Goal: Task Accomplishment & Management: Use online tool/utility

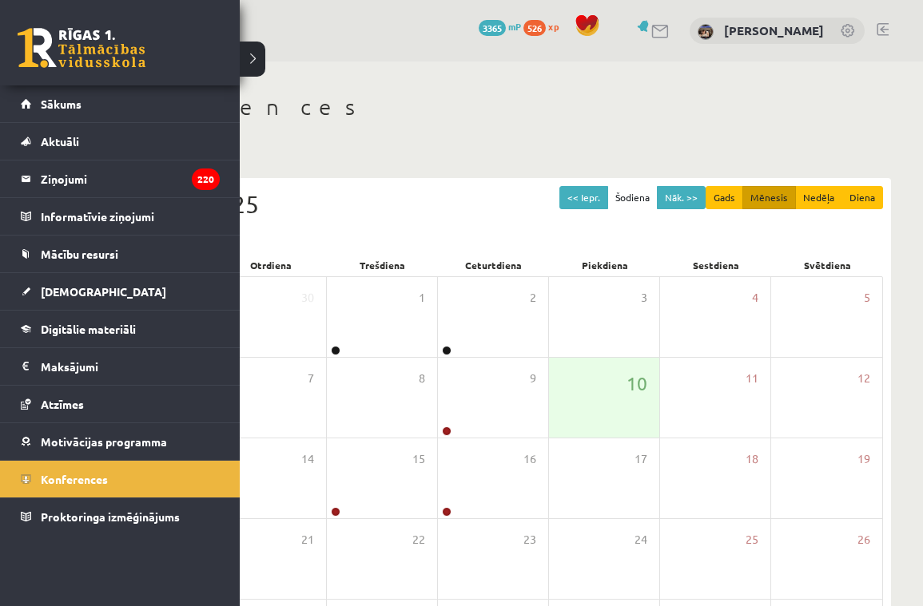
scroll to position [129, 0]
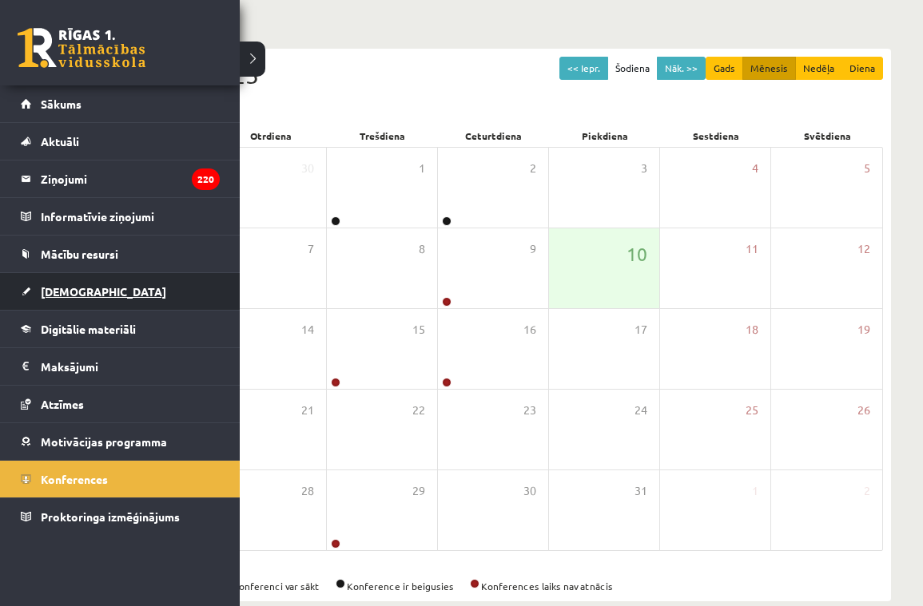
click at [70, 288] on span "[DEMOGRAPHIC_DATA]" at bounding box center [103, 291] width 125 height 14
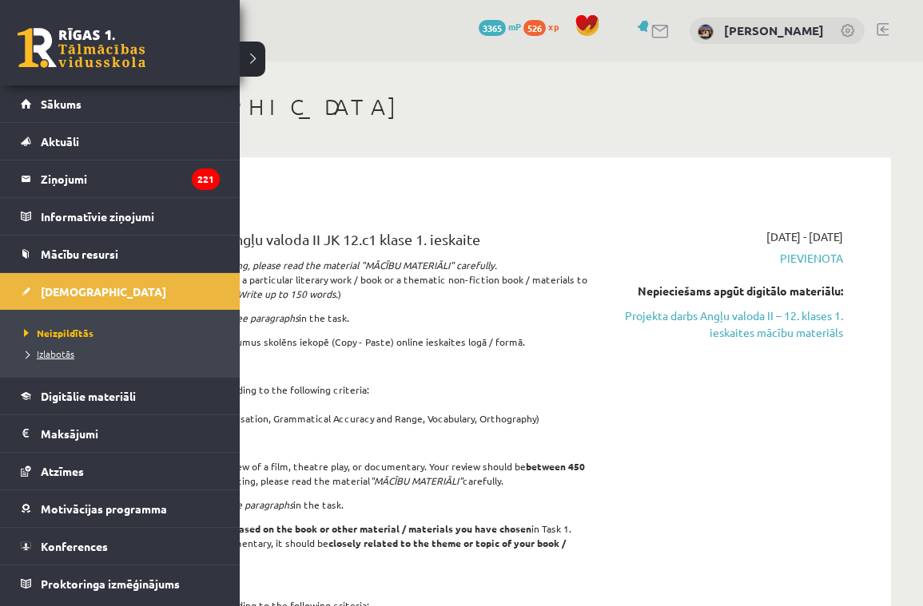
click at [40, 353] on span "Izlabotās" at bounding box center [47, 354] width 54 height 13
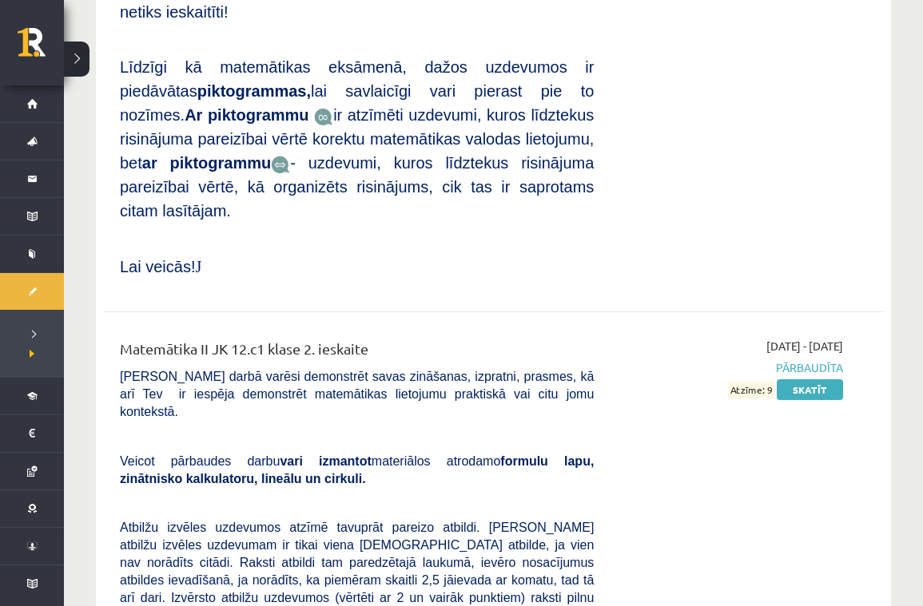
scroll to position [5558, 0]
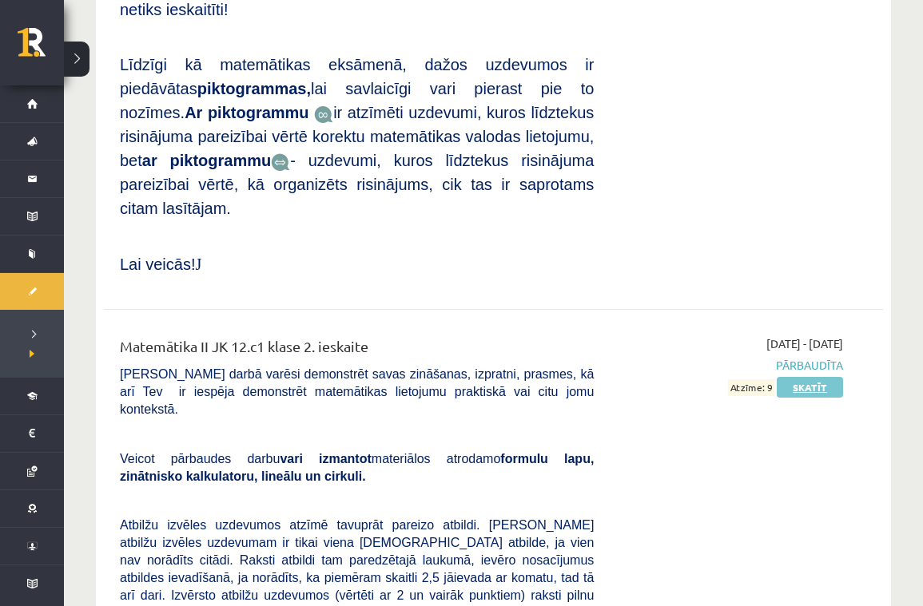
click at [827, 377] on link "Skatīt" at bounding box center [810, 387] width 66 height 21
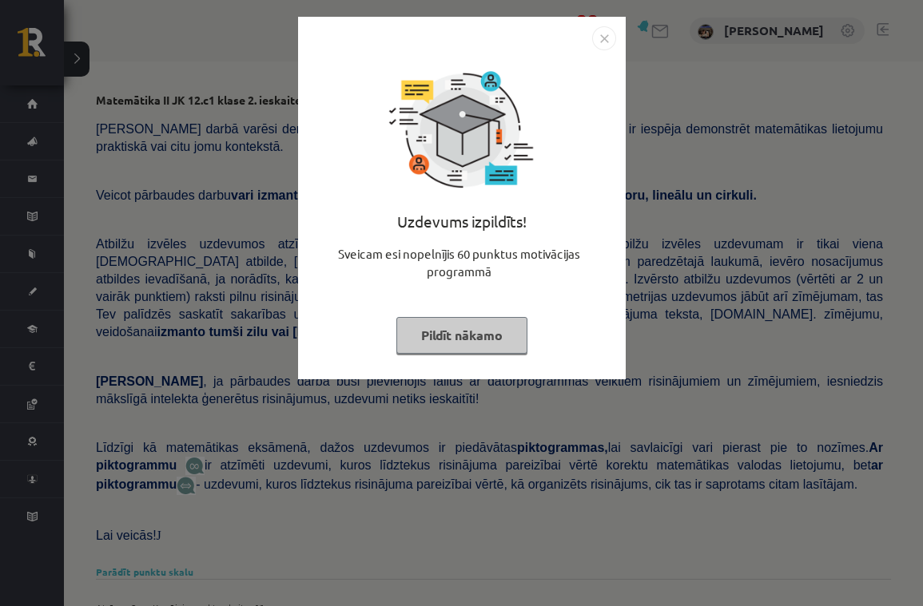
click at [460, 324] on button "Pildīt nākamo" at bounding box center [461, 335] width 131 height 37
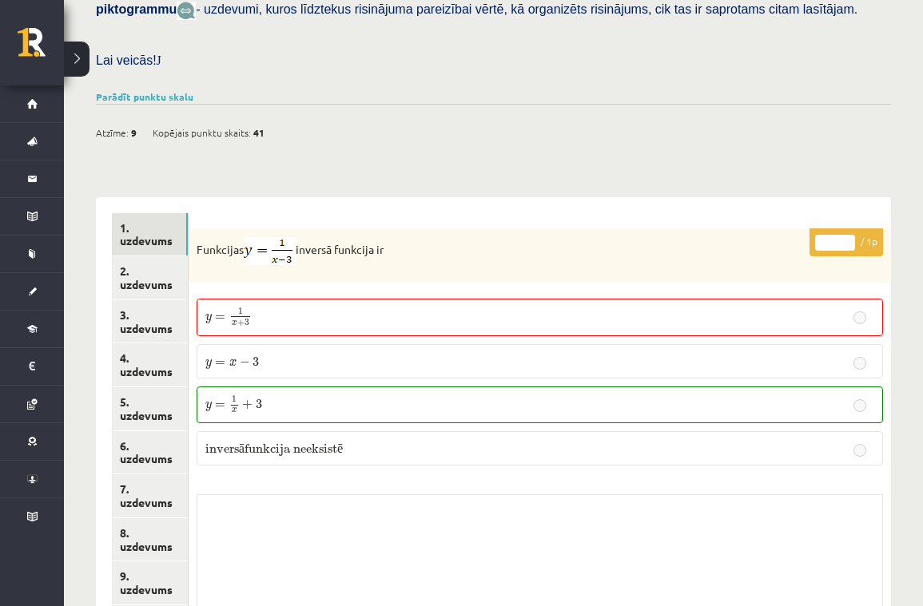
scroll to position [471, 0]
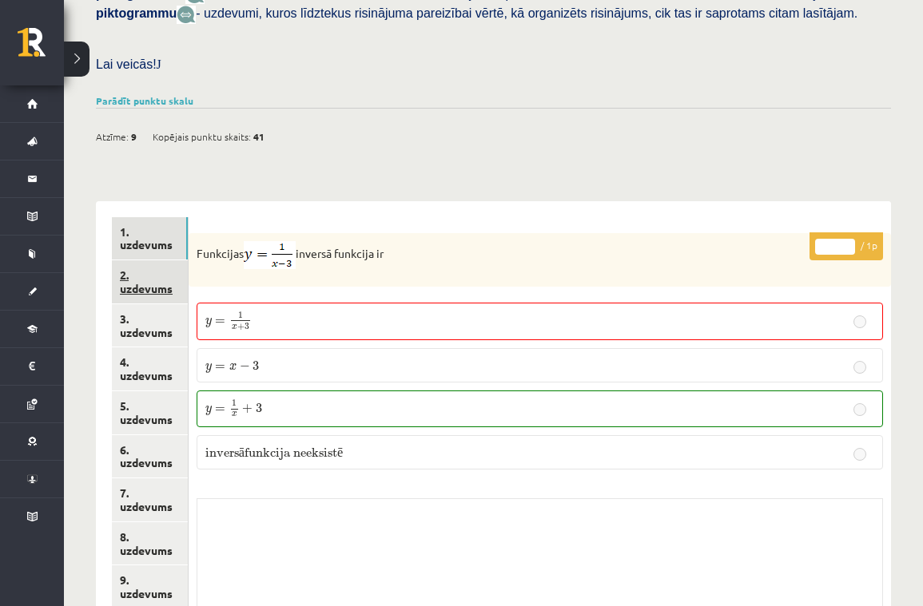
click at [148, 264] on link "2. uzdevums" at bounding box center [150, 281] width 76 height 43
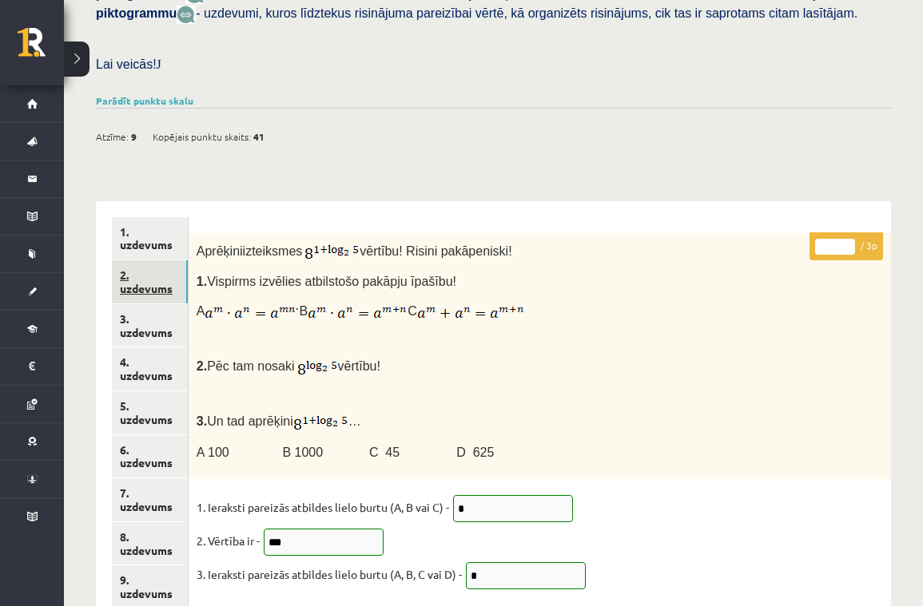
scroll to position [475, 0]
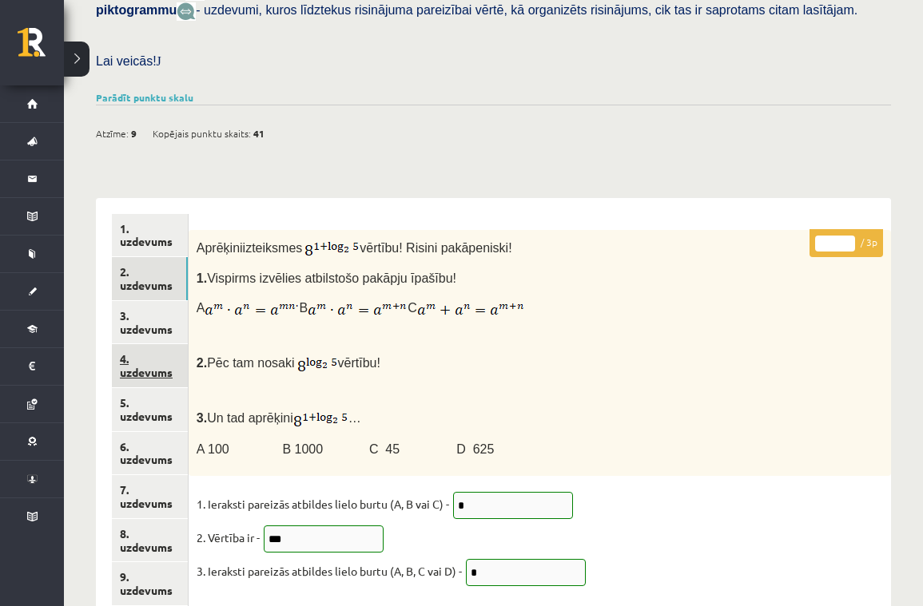
click at [137, 344] on link "4. uzdevums" at bounding box center [150, 365] width 76 height 43
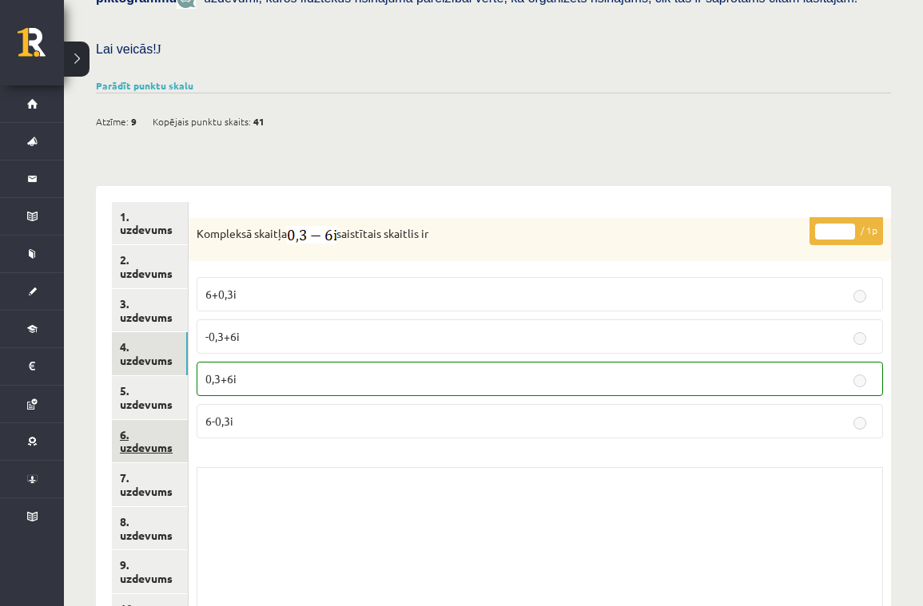
scroll to position [493, 0]
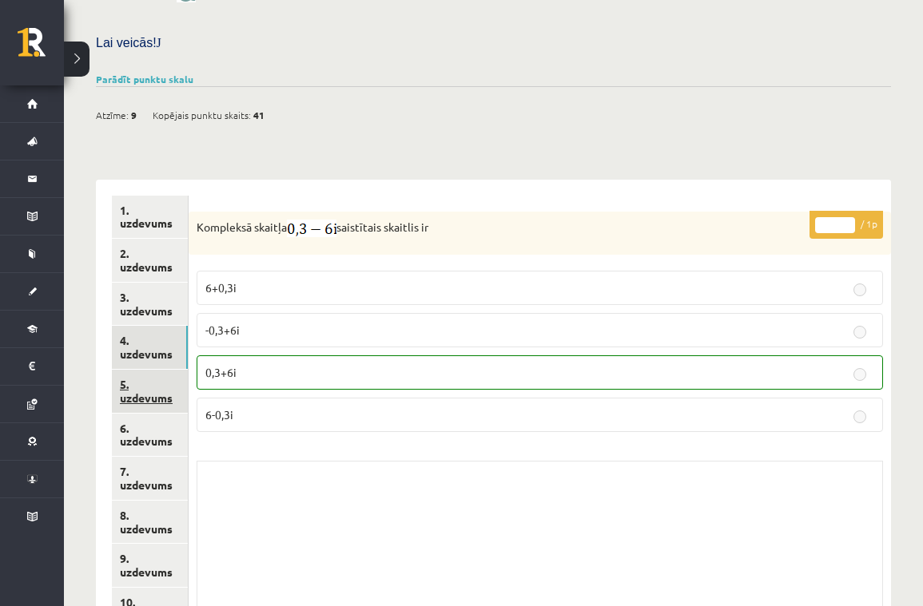
click at [141, 371] on link "5. uzdevums" at bounding box center [150, 391] width 76 height 43
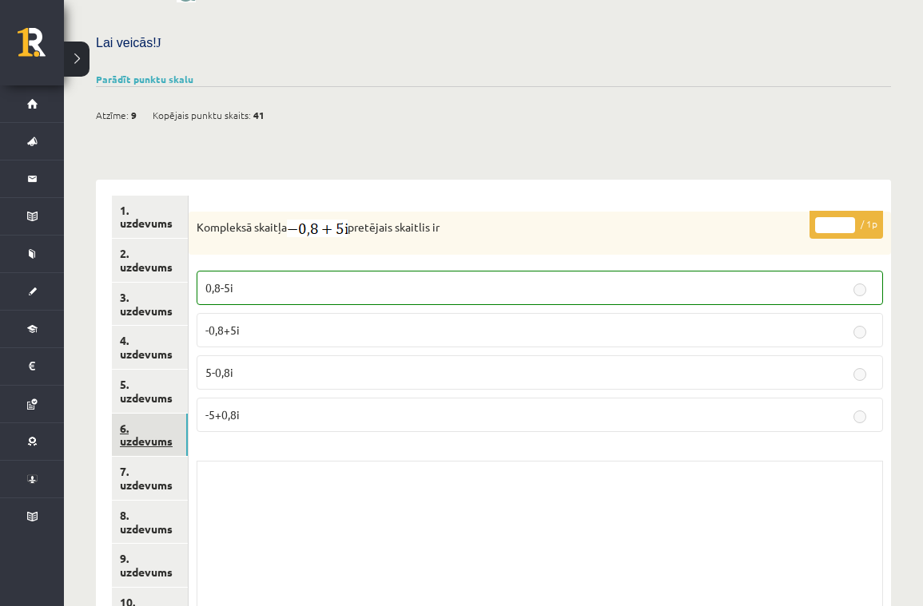
click at [142, 414] on link "6. uzdevums" at bounding box center [150, 435] width 76 height 43
click at [157, 461] on link "7. uzdevums" at bounding box center [150, 478] width 76 height 43
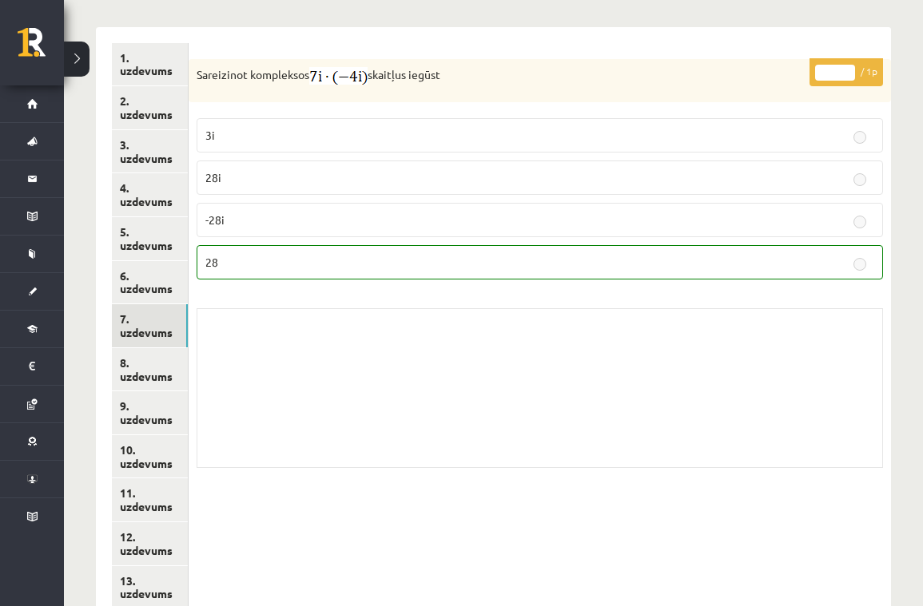
scroll to position [667, 0]
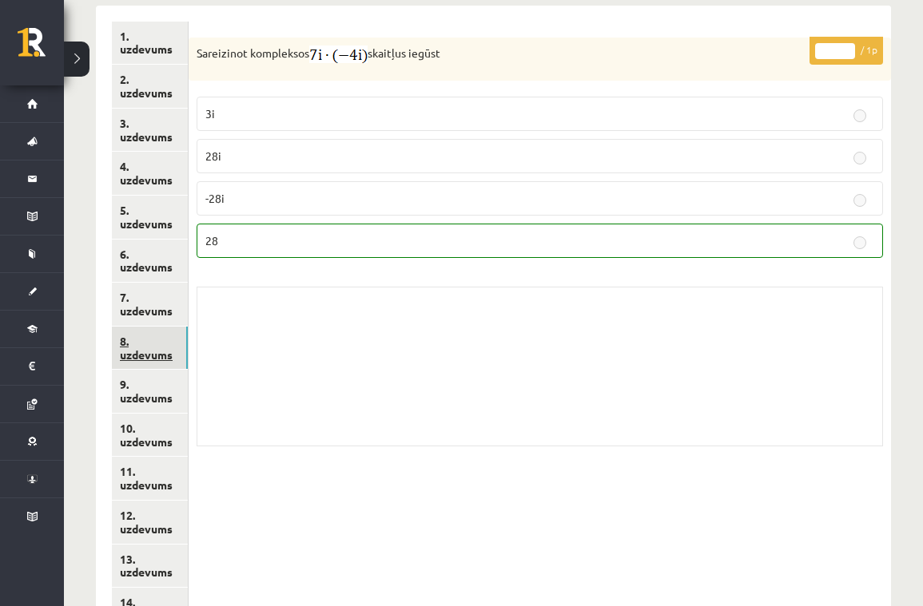
click at [152, 334] on link "8. uzdevums" at bounding box center [150, 348] width 76 height 43
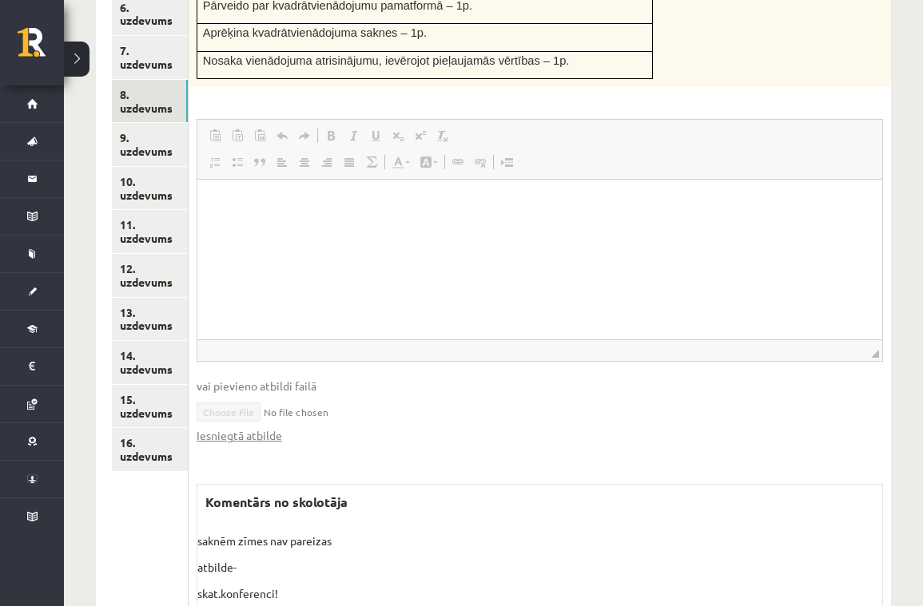
scroll to position [912, 0]
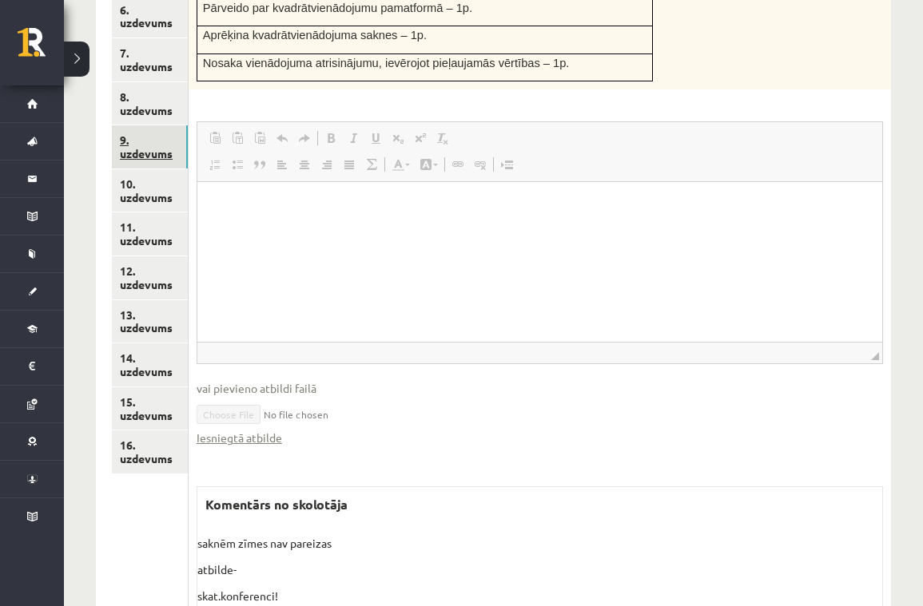
click at [157, 132] on link "9. uzdevums" at bounding box center [150, 146] width 76 height 43
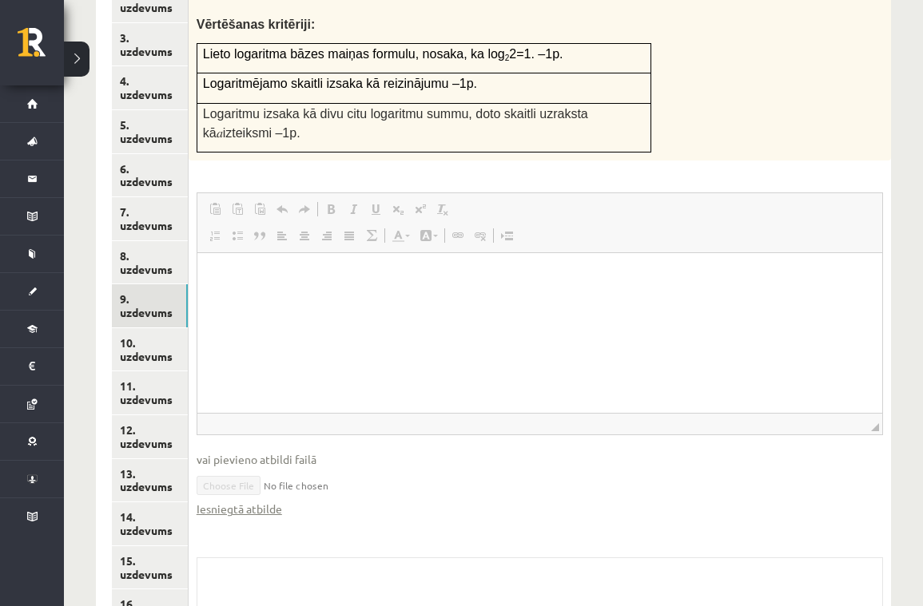
scroll to position [757, 0]
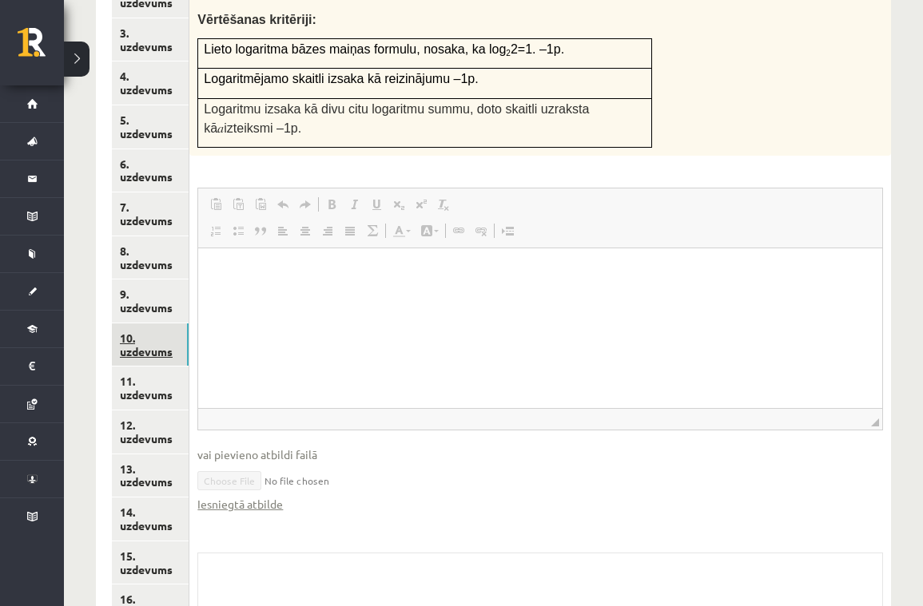
click at [116, 324] on link "10. uzdevums" at bounding box center [150, 345] width 77 height 43
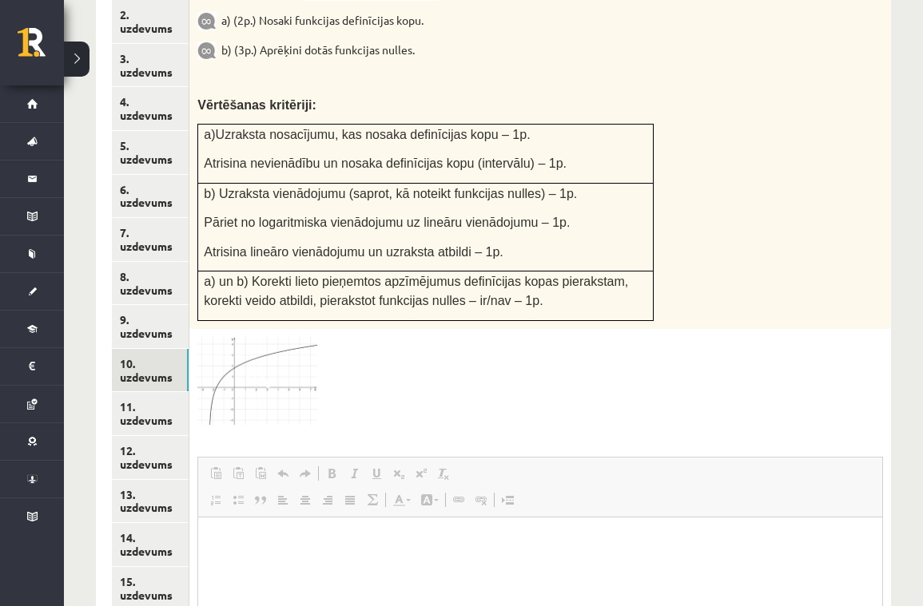
scroll to position [733, 0]
click at [151, 391] on link "11. uzdevums" at bounding box center [150, 412] width 77 height 43
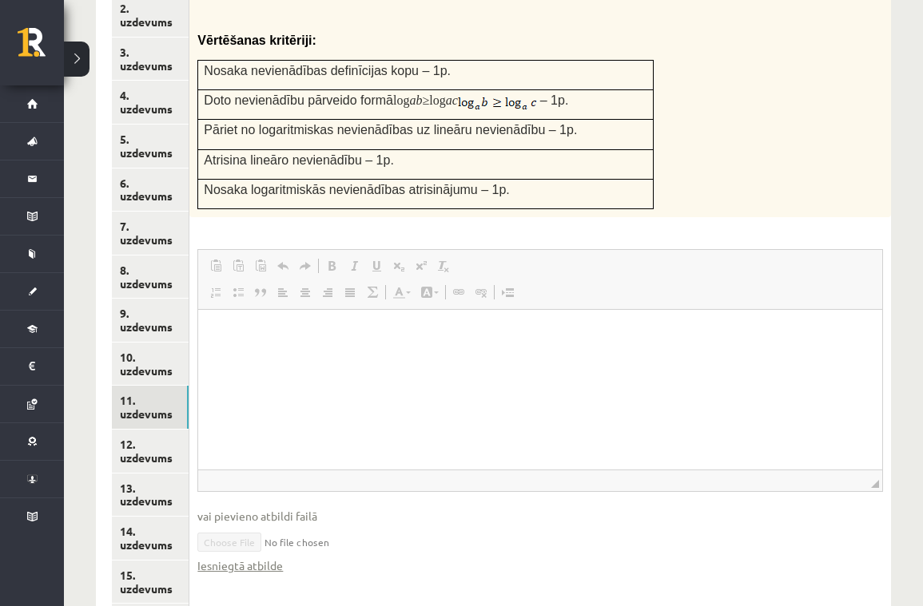
scroll to position [741, 0]
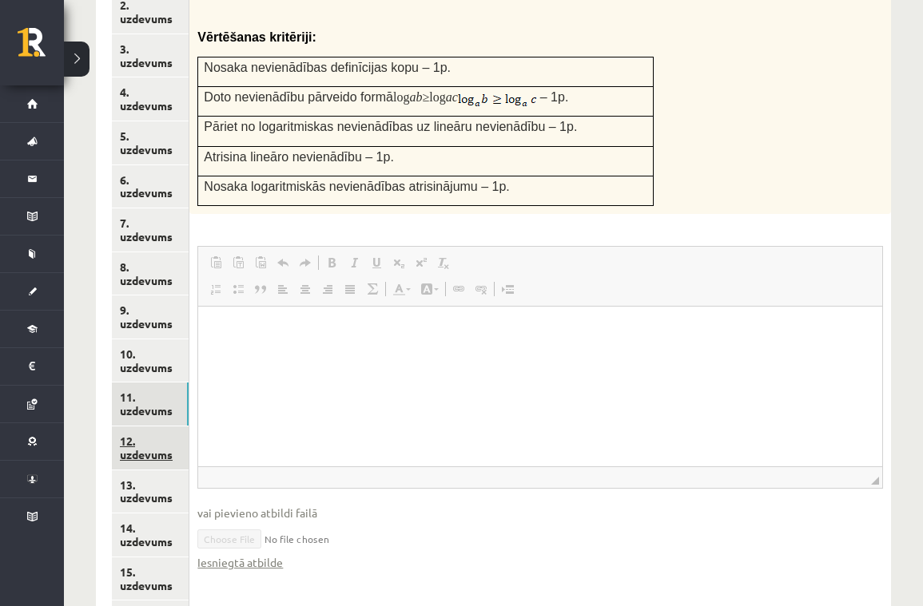
click at [136, 427] on link "12. uzdevums" at bounding box center [150, 448] width 77 height 43
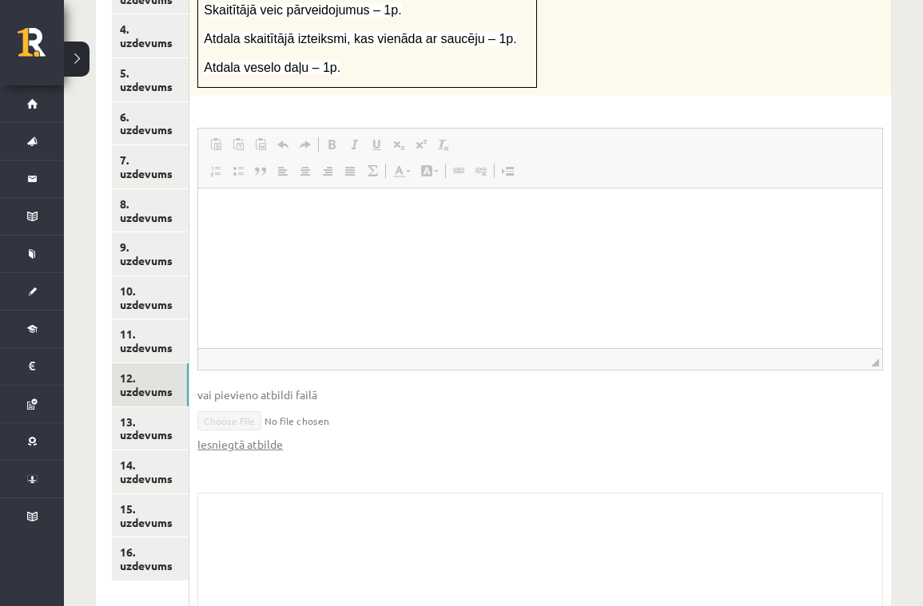
scroll to position [820, 0]
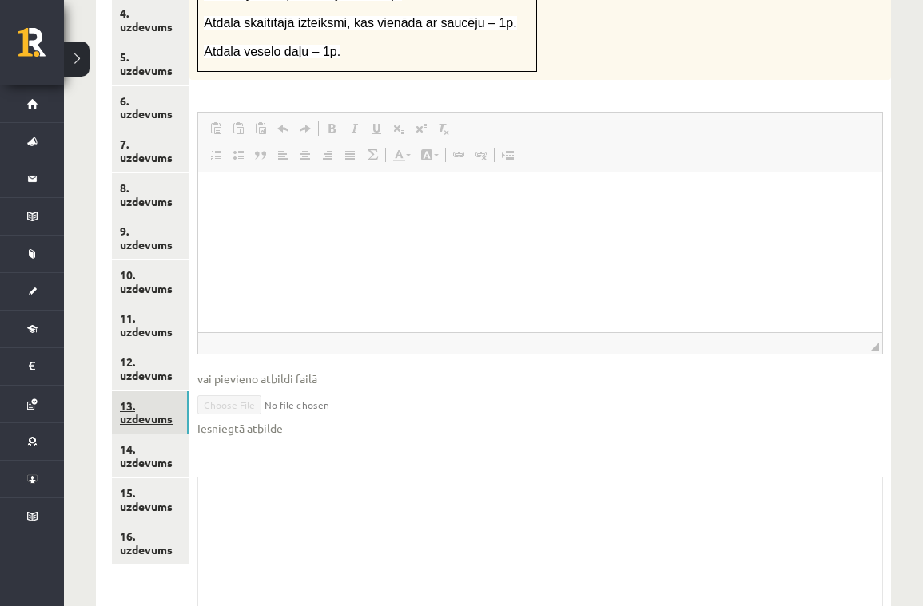
click at [156, 391] on link "13. uzdevums" at bounding box center [150, 412] width 77 height 43
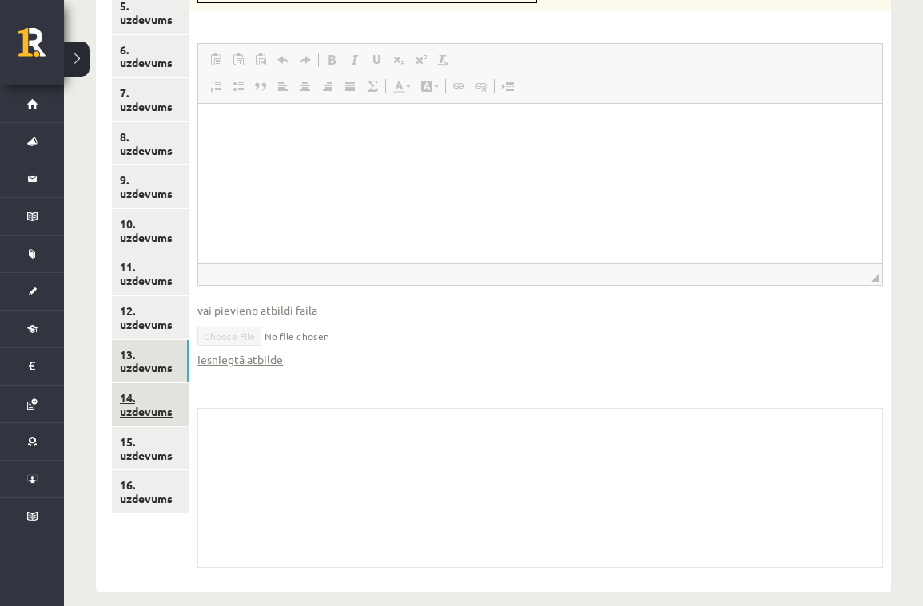
scroll to position [871, 0]
click at [136, 384] on link "14. uzdevums" at bounding box center [150, 405] width 77 height 43
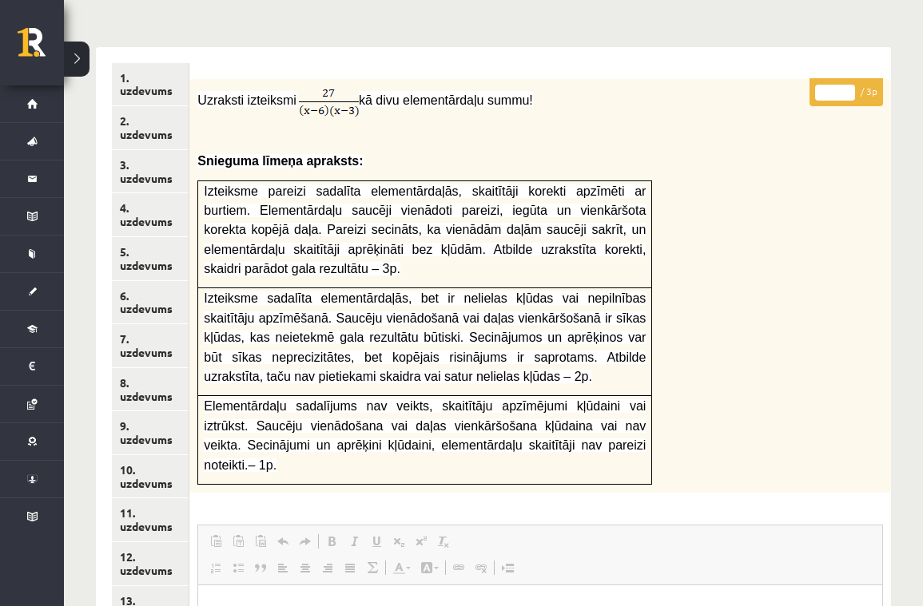
scroll to position [0, 0]
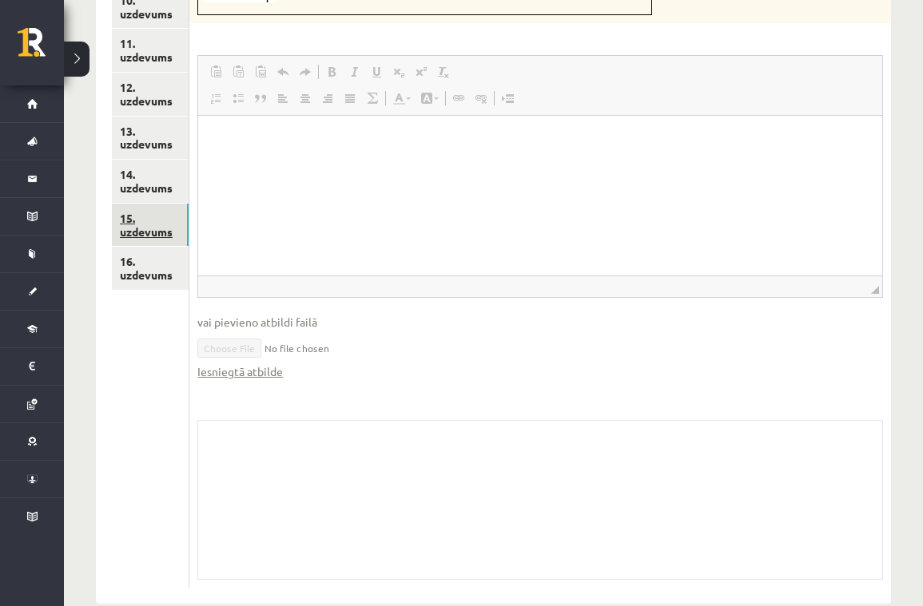
click at [136, 204] on link "15. uzdevums" at bounding box center [150, 225] width 77 height 43
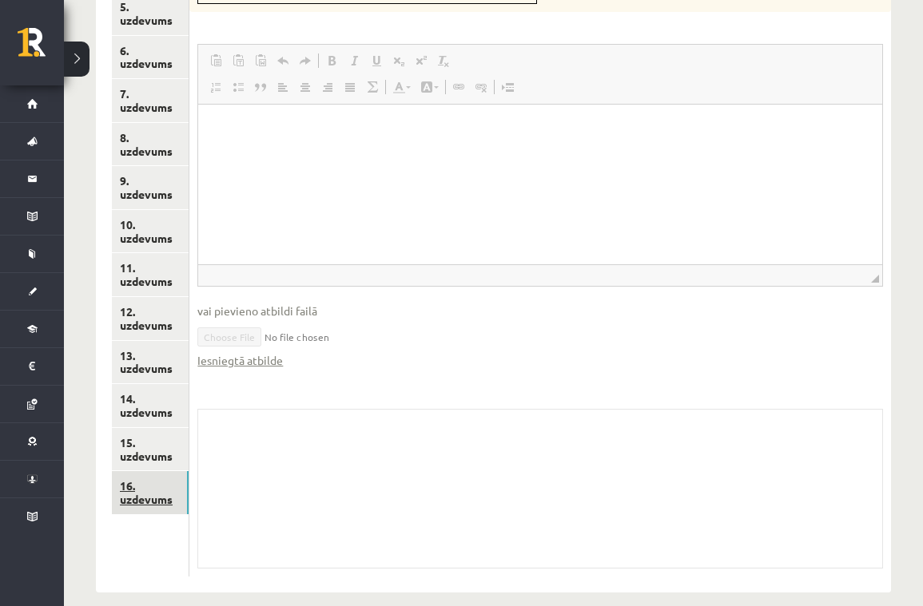
click at [141, 471] on link "16. uzdevums" at bounding box center [150, 492] width 77 height 43
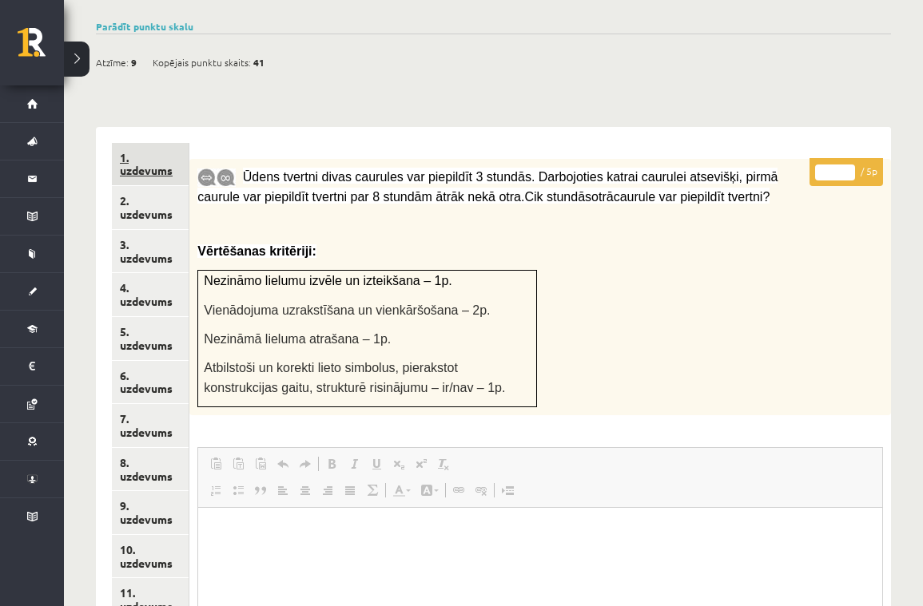
click at [126, 154] on link "1. uzdevums" at bounding box center [150, 164] width 77 height 43
